Goal: Navigation & Orientation: Understand site structure

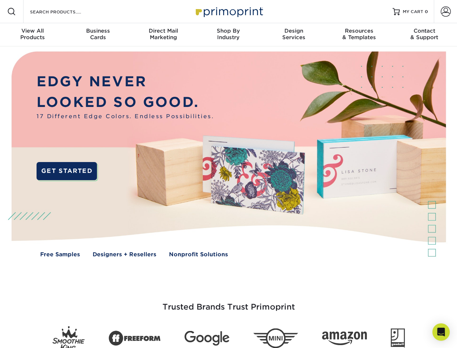
click at [228, 174] on img at bounding box center [228, 159] width 453 height 226
click at [12, 12] on span at bounding box center [11, 11] width 9 height 9
click at [446, 12] on span at bounding box center [446, 12] width 10 height 10
click at [33, 35] on div "View All Products" at bounding box center [32, 34] width 65 height 13
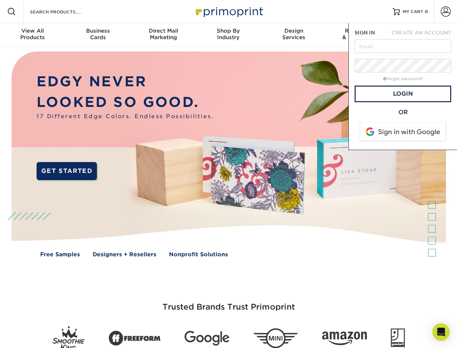
click at [98, 35] on div "Business Cards" at bounding box center [97, 34] width 65 height 13
click at [163, 35] on div "Direct Mail Marketing" at bounding box center [163, 34] width 65 height 13
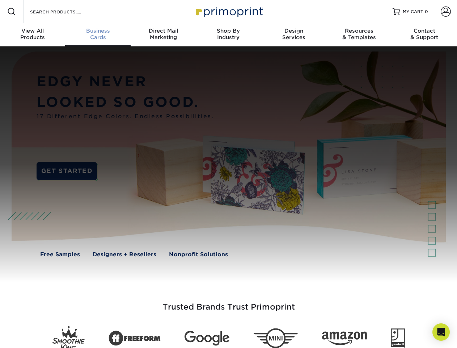
click at [228, 35] on div "Shop By Industry" at bounding box center [228, 34] width 65 height 13
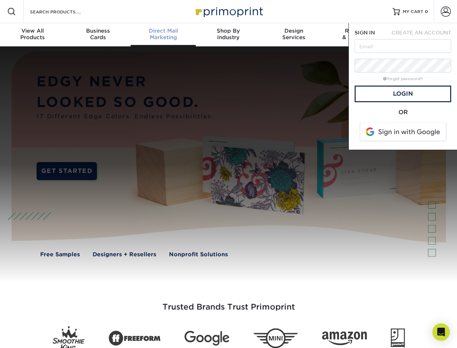
click at [294, 35] on div "Design Services" at bounding box center [293, 34] width 65 height 13
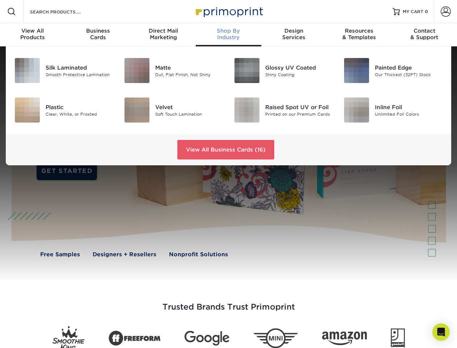
click at [359, 35] on span "SIGN IN" at bounding box center [365, 33] width 20 height 6
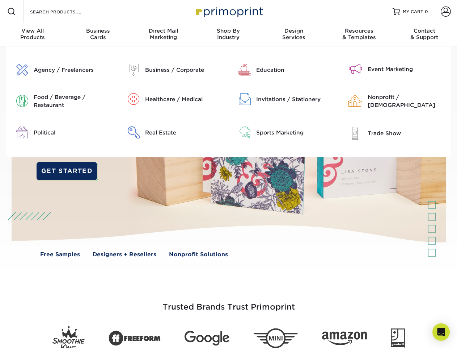
click at [425, 35] on div "Contact & Support" at bounding box center [424, 34] width 65 height 13
